Goal: Information Seeking & Learning: Learn about a topic

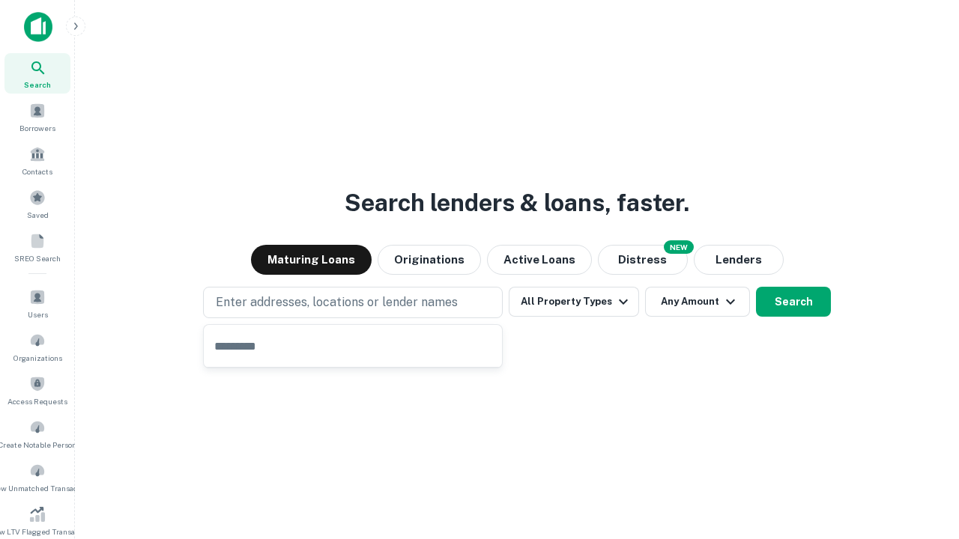
type input "**********"
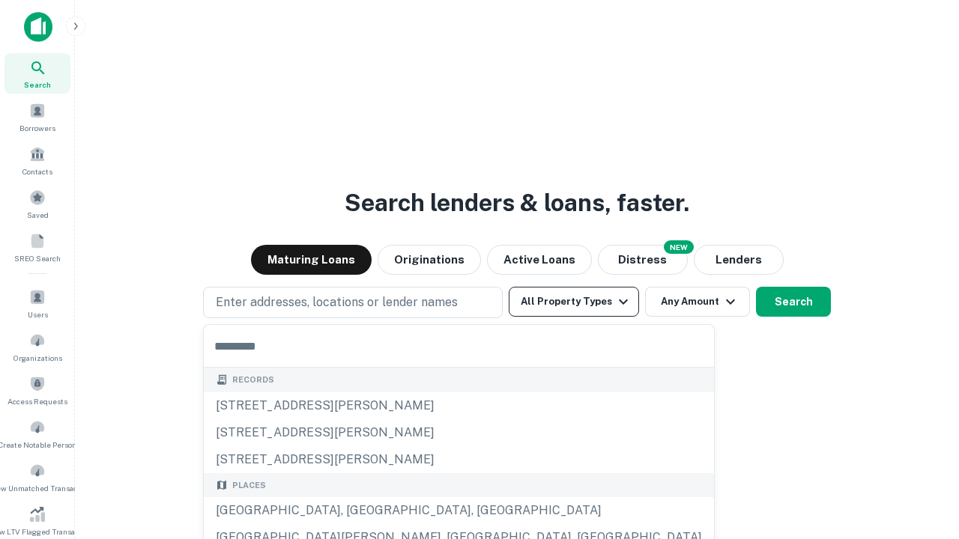
click at [574, 302] on button "All Property Types" at bounding box center [574, 302] width 130 height 30
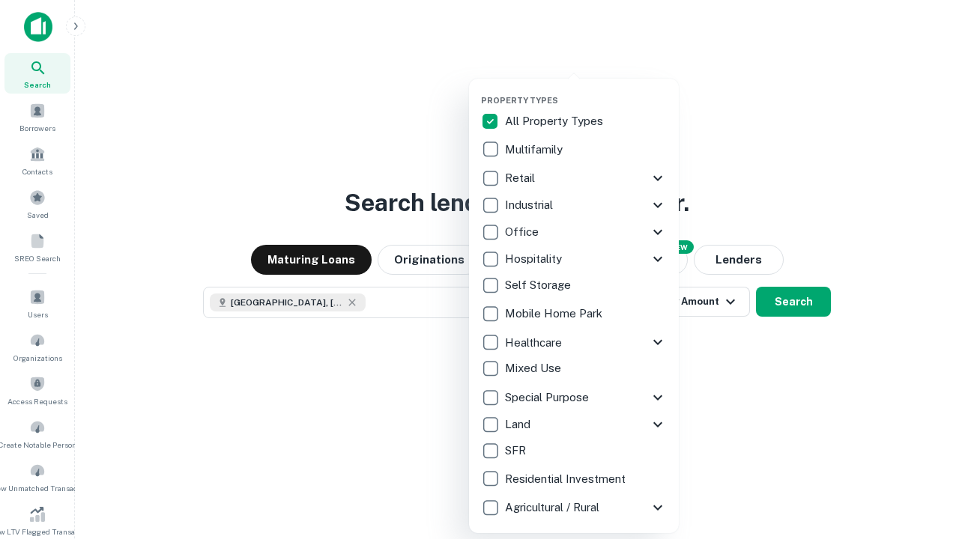
click at [586, 91] on button "button" at bounding box center [586, 91] width 210 height 1
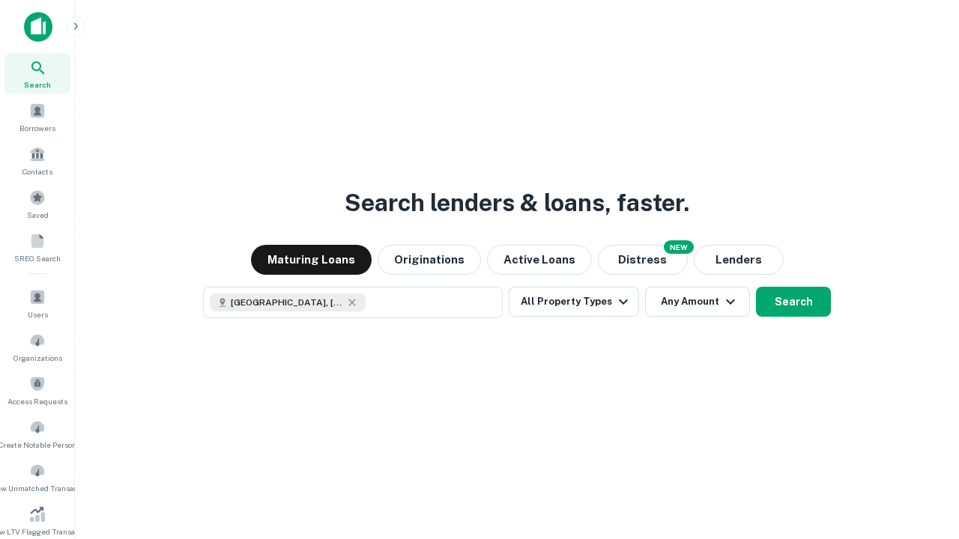
scroll to position [24, 0]
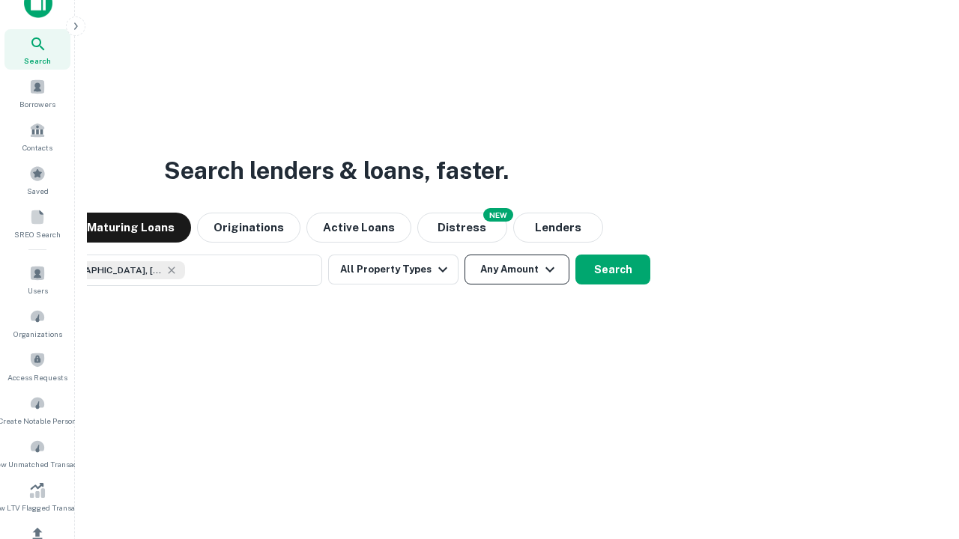
click at [465, 255] on button "Any Amount" at bounding box center [517, 270] width 105 height 30
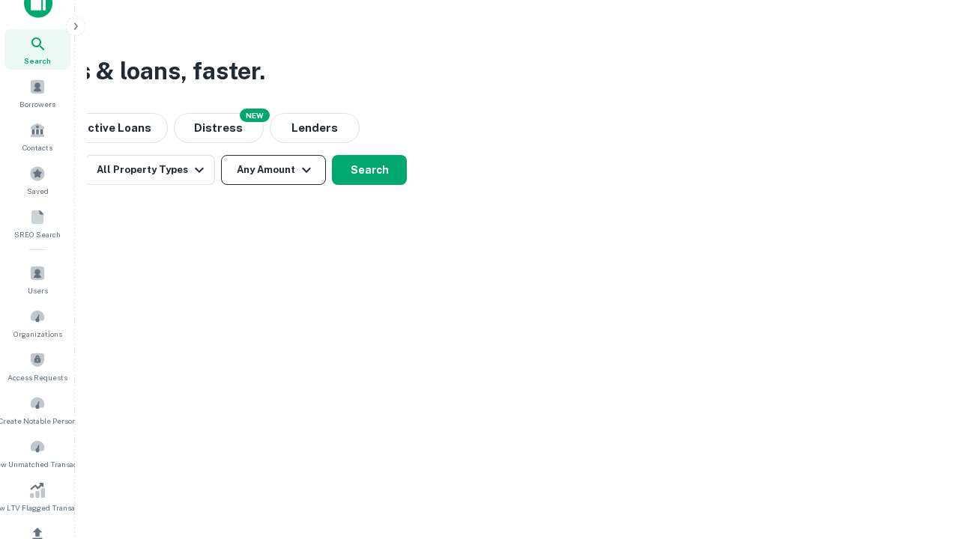
scroll to position [179, 0]
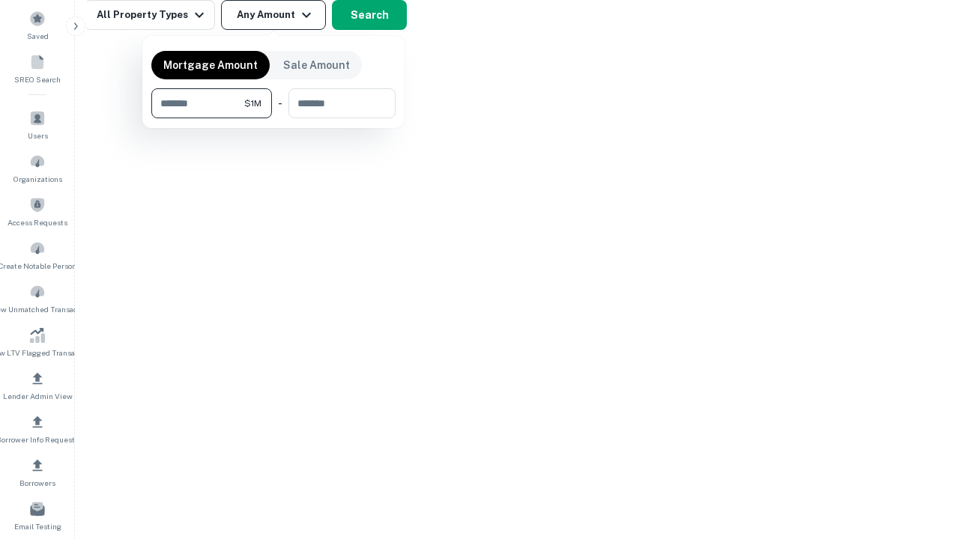
type input "*******"
click at [273, 118] on button "button" at bounding box center [273, 118] width 244 height 1
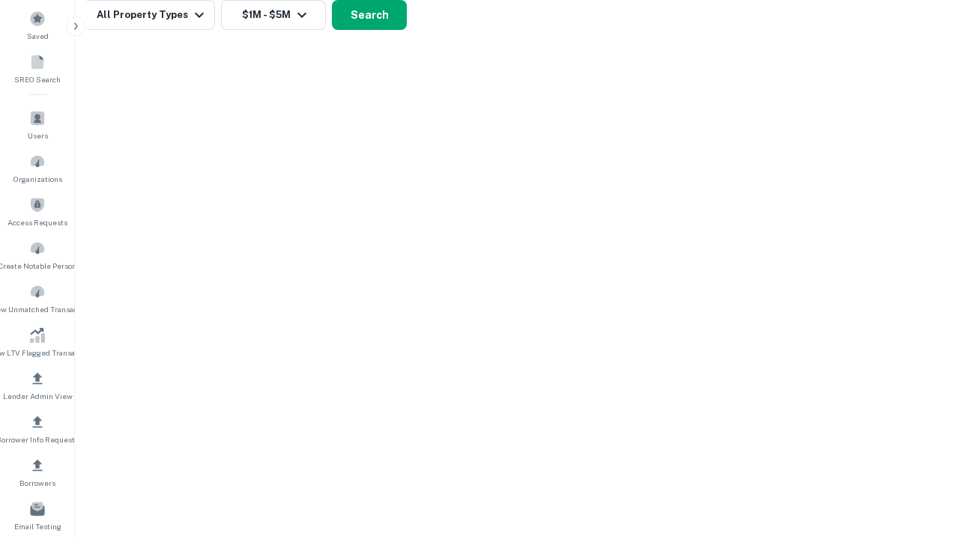
scroll to position [8, 276]
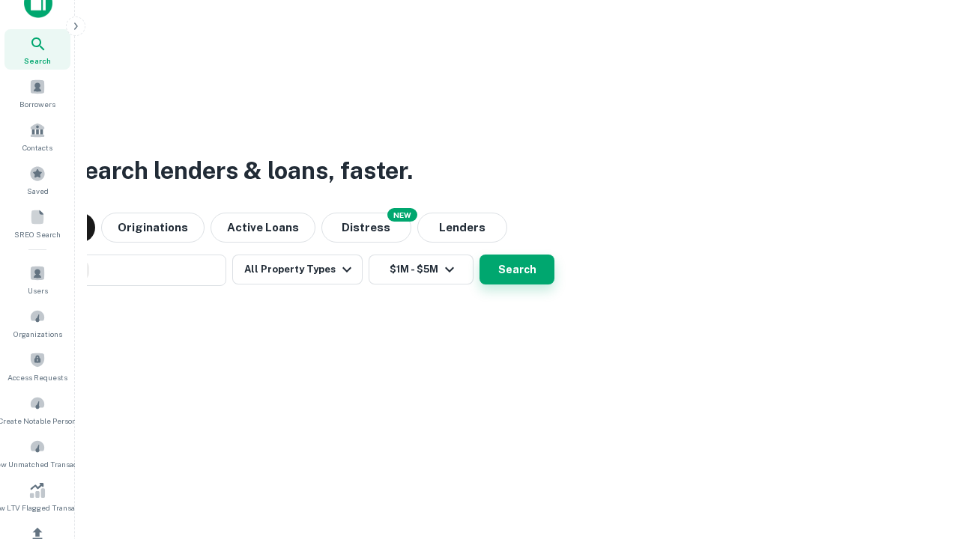
click at [480, 255] on button "Search" at bounding box center [517, 270] width 75 height 30
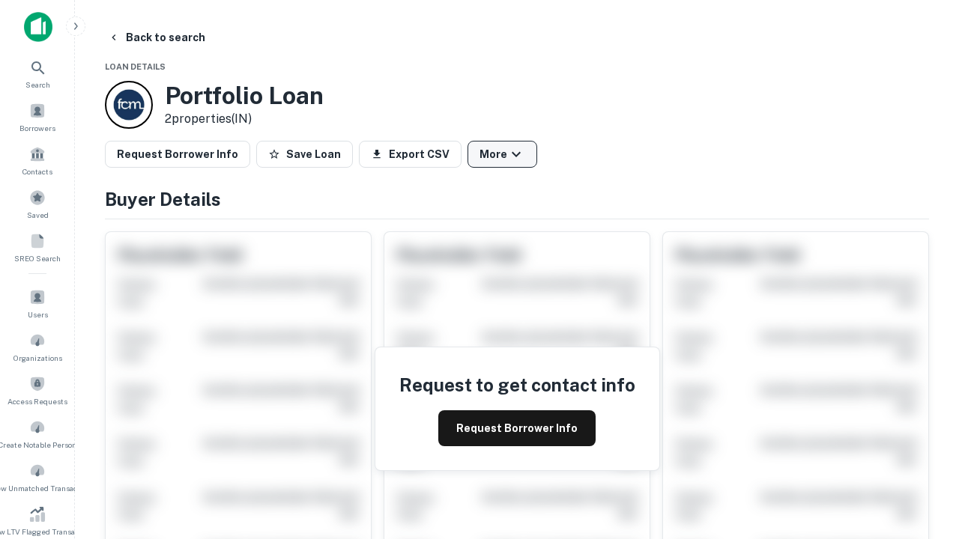
click at [502, 154] on button "More" at bounding box center [503, 154] width 70 height 27
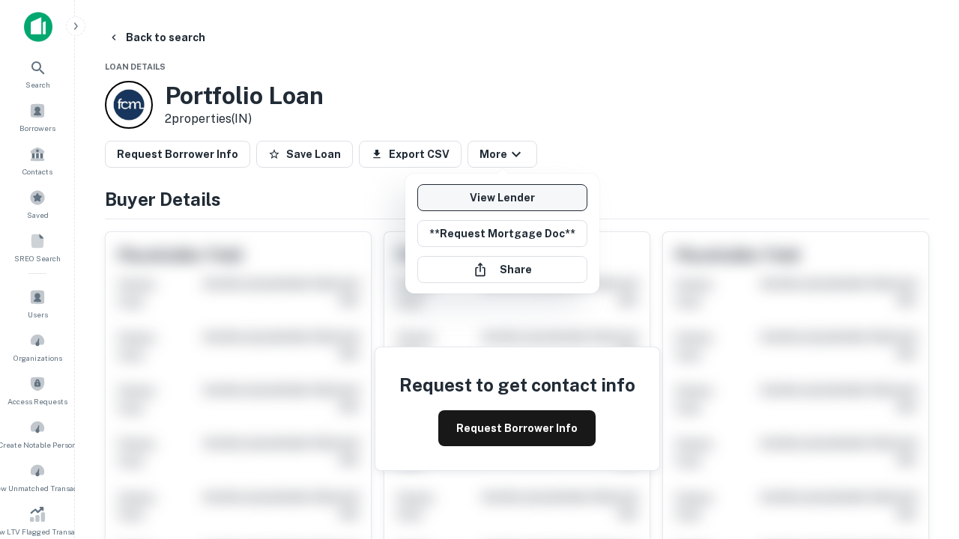
click at [502, 198] on link "View Lender" at bounding box center [502, 197] width 170 height 27
